Goal: Transaction & Acquisition: Purchase product/service

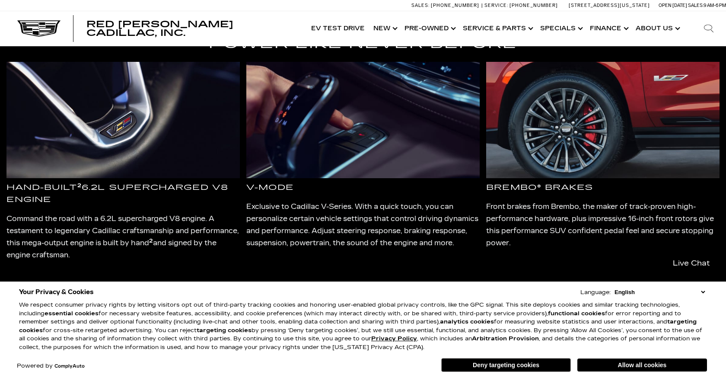
scroll to position [93, 0]
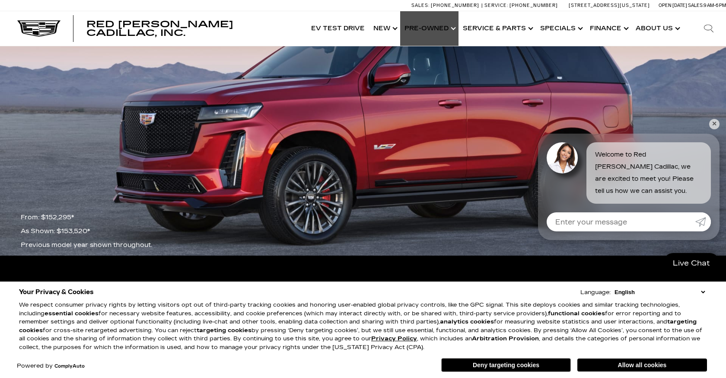
click at [449, 29] on link "Show Pre-Owned" at bounding box center [429, 28] width 58 height 35
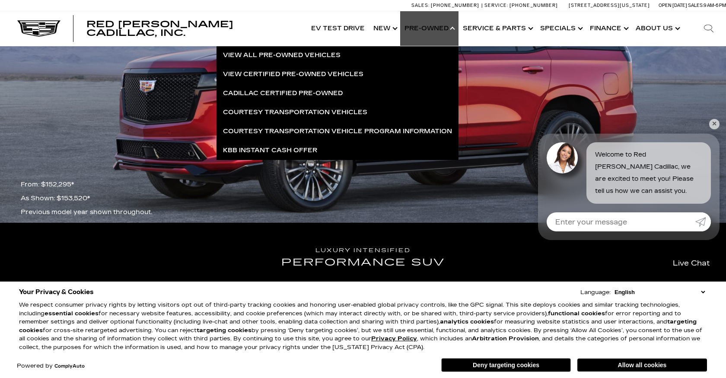
scroll to position [127, 0]
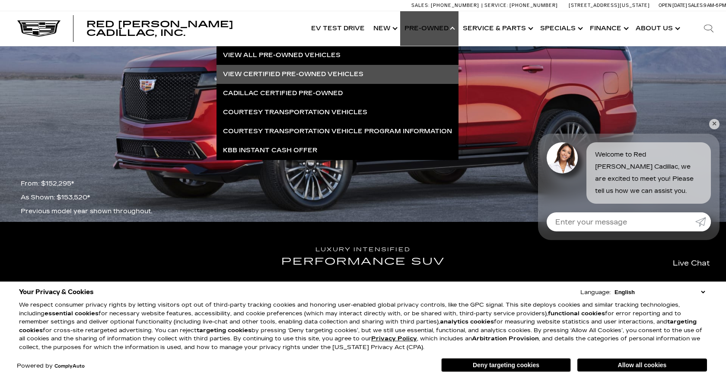
click at [263, 72] on link "View Certified Pre-Owned Vehicles" at bounding box center [337, 74] width 242 height 19
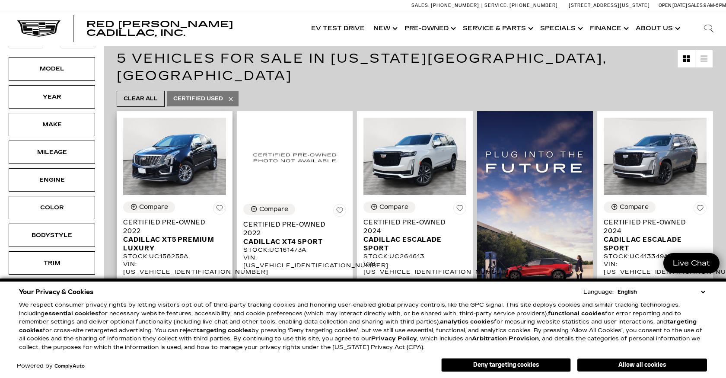
scroll to position [194, 0]
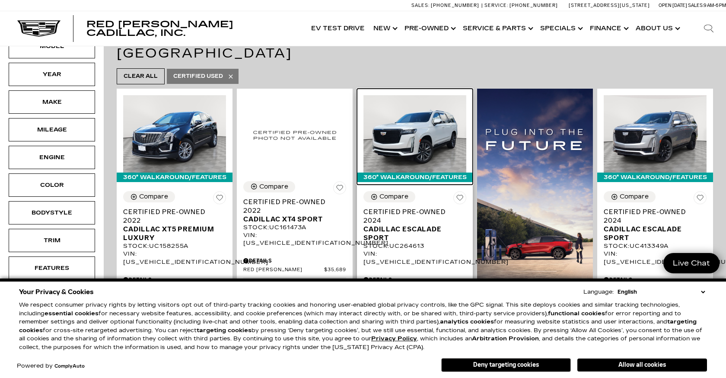
click at [416, 105] on img at bounding box center [414, 133] width 103 height 77
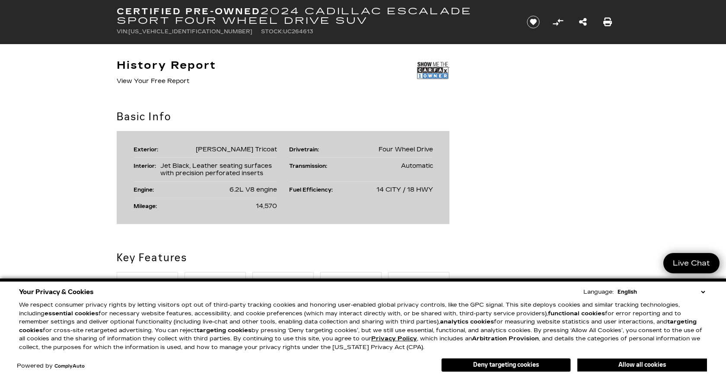
scroll to position [516, 0]
click at [213, 200] on li "Mileage: 14,570" at bounding box center [205, 207] width 144 height 16
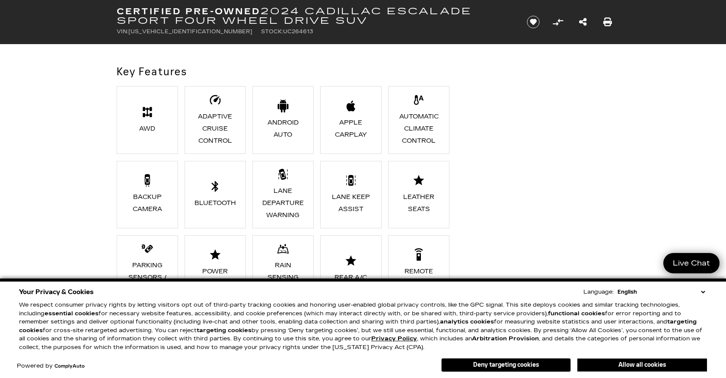
scroll to position [708, 0]
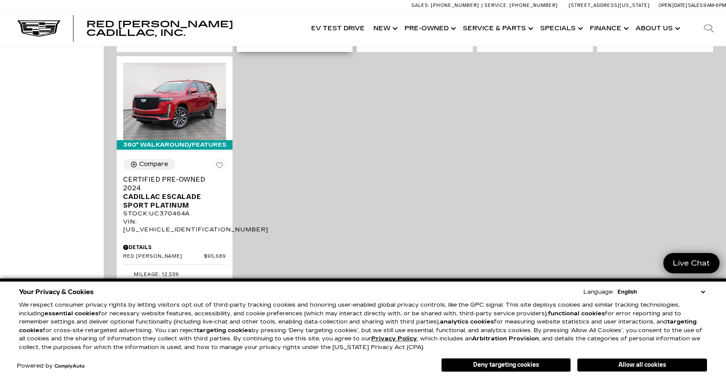
scroll to position [588, 0]
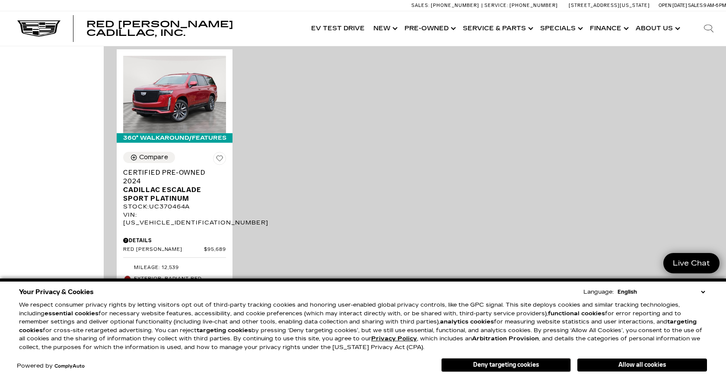
click at [277, 200] on div "360° WalkAround/Features Compare Save This Vehicle - Certified Pre-Owned 2022 C…" at bounding box center [414, 51] width 600 height 718
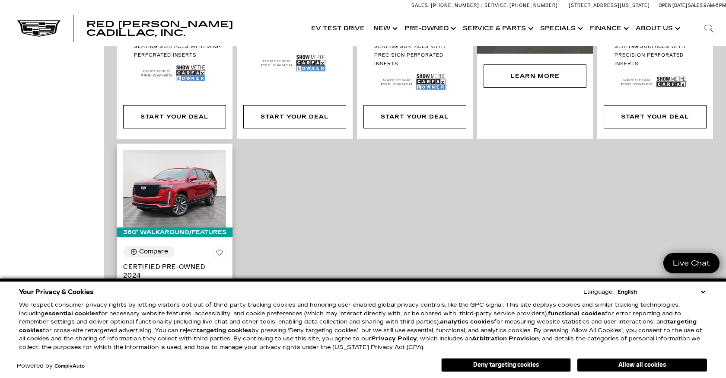
scroll to position [492, 0]
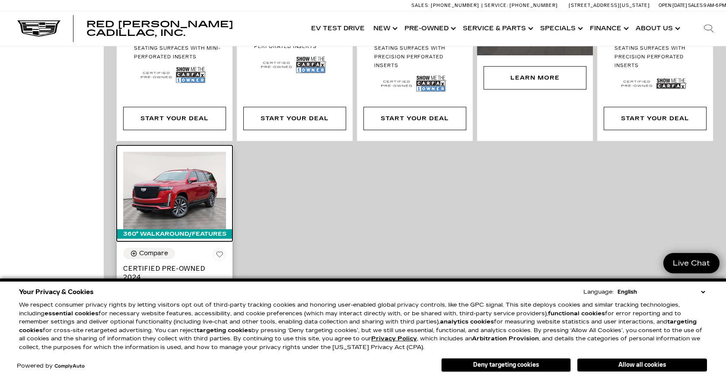
click at [180, 169] on img at bounding box center [174, 190] width 103 height 77
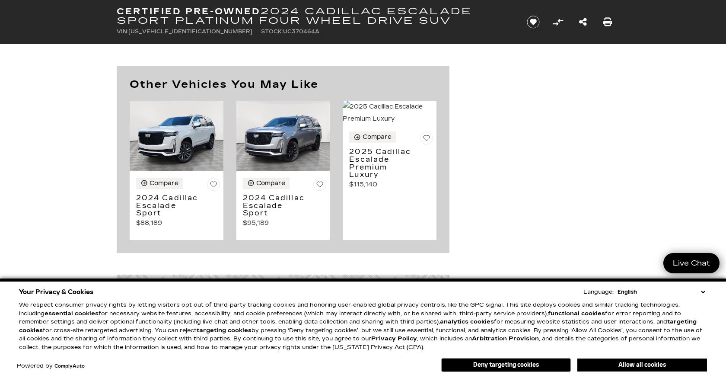
scroll to position [2769, 0]
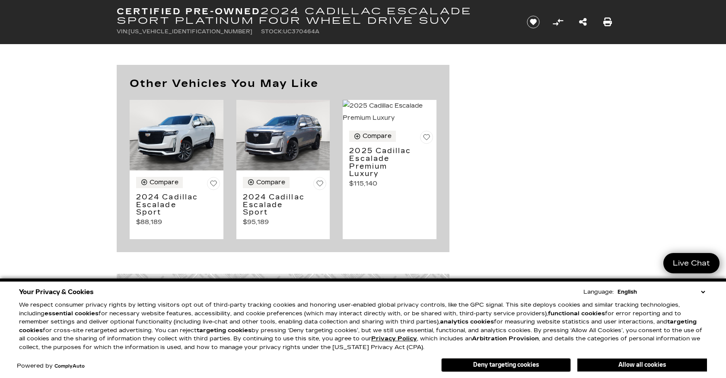
click at [188, 133] on img at bounding box center [177, 135] width 94 height 70
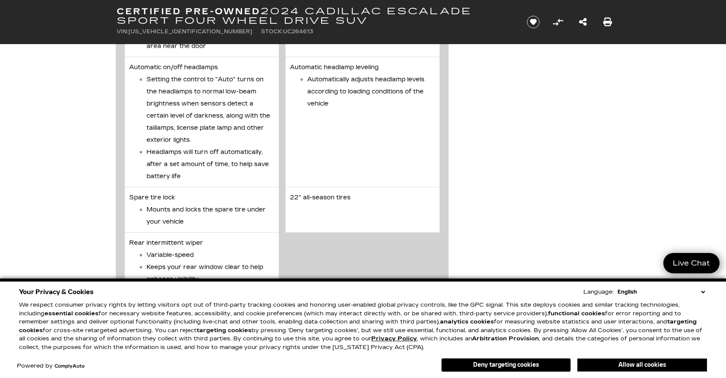
scroll to position [2207, 1]
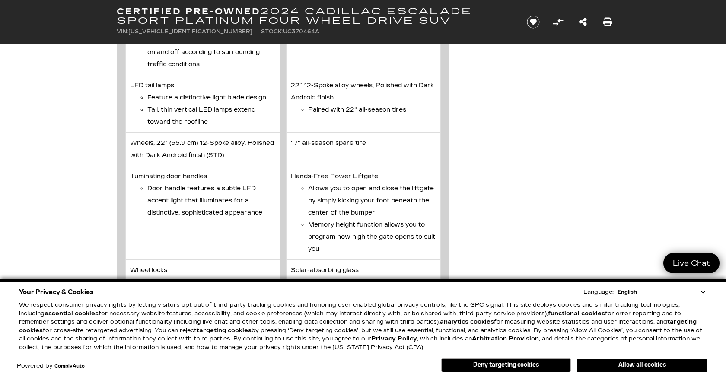
scroll to position [1530, 0]
